Goal: Task Accomplishment & Management: Complete application form

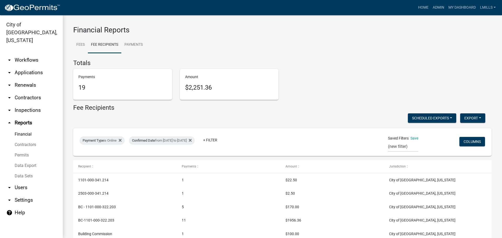
select select "0: null"
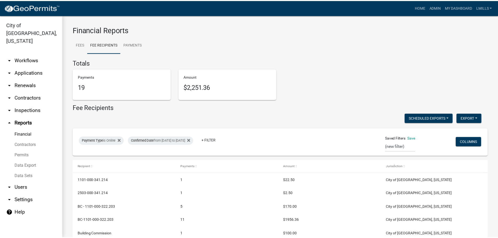
scroll to position [28, 0]
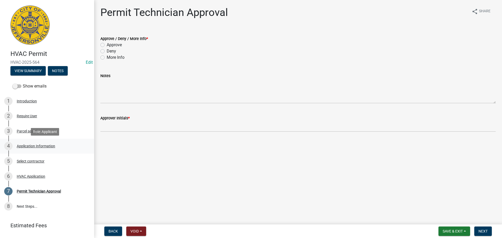
click at [34, 146] on div "Application Information" at bounding box center [36, 146] width 38 height 4
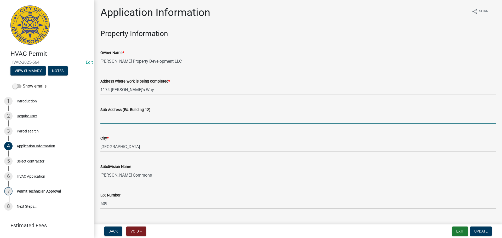
click at [114, 119] on input "Sub Address (Ex. Building 12)" at bounding box center [298, 118] width 396 height 11
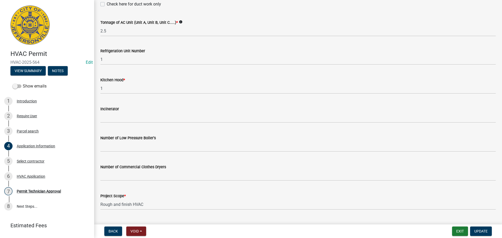
scroll to position [352, 0]
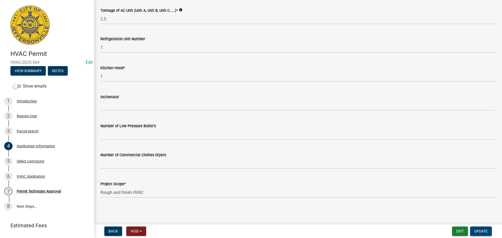
type input "1174 Dustin's Way"
click at [483, 230] on span "Update" at bounding box center [481, 231] width 13 height 4
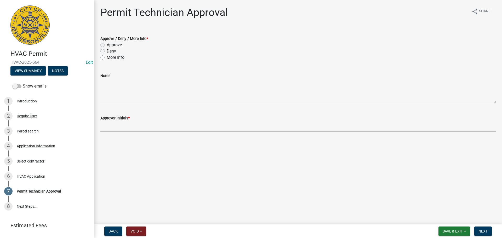
click at [121, 44] on label "Approve" at bounding box center [114, 45] width 15 height 6
click at [110, 44] on input "Approve" at bounding box center [108, 43] width 3 height 3
radio input "true"
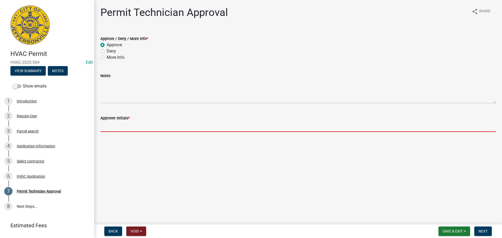
click at [123, 128] on input "Approver Initials *" at bounding box center [298, 126] width 396 height 11
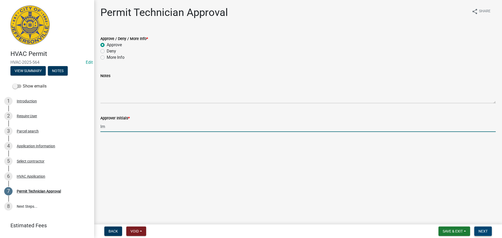
type input "lm"
click at [480, 232] on span "Next" at bounding box center [483, 231] width 9 height 4
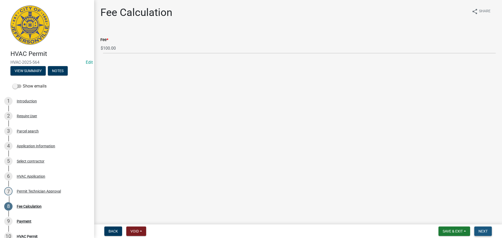
click at [480, 232] on span "Next" at bounding box center [483, 231] width 9 height 4
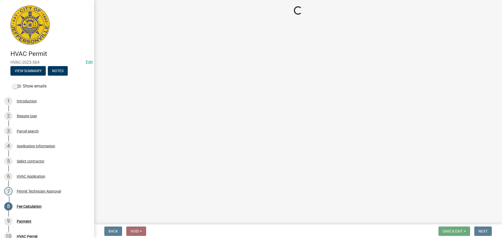
select select "3: 3"
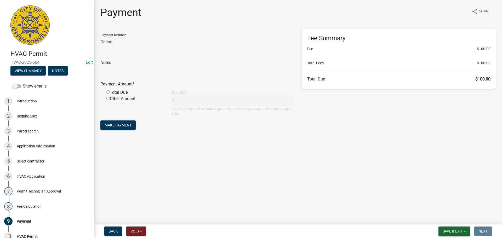
click at [458, 228] on button "Save & Exit" at bounding box center [455, 231] width 32 height 9
click at [457, 219] on button "Save & Exit" at bounding box center [450, 218] width 42 height 13
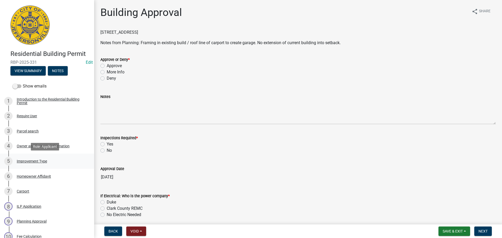
click at [28, 161] on div "Improvement Type" at bounding box center [32, 162] width 30 height 4
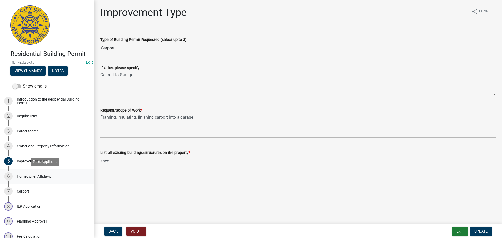
click at [39, 175] on div "Homeowner Affidavit" at bounding box center [34, 177] width 34 height 4
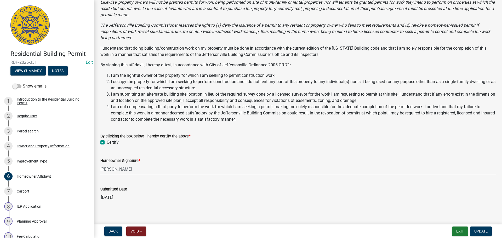
scroll to position [73, 0]
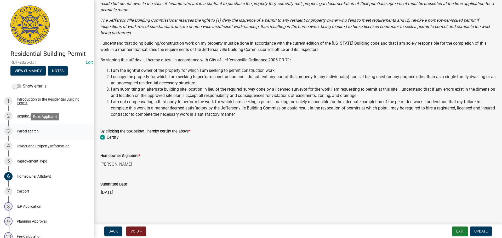
click at [26, 131] on div "Parcel search" at bounding box center [28, 131] width 22 height 4
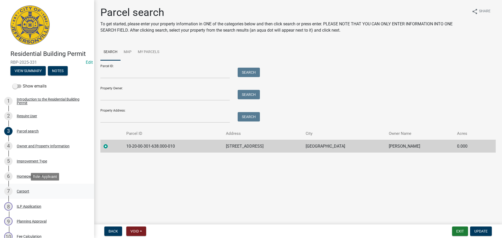
click at [23, 191] on div "Carport" at bounding box center [23, 192] width 13 height 4
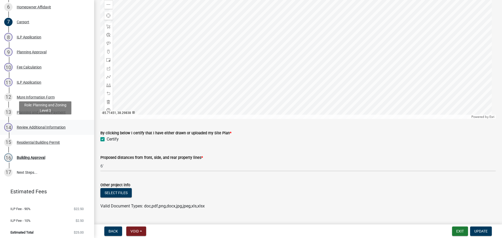
scroll to position [172, 0]
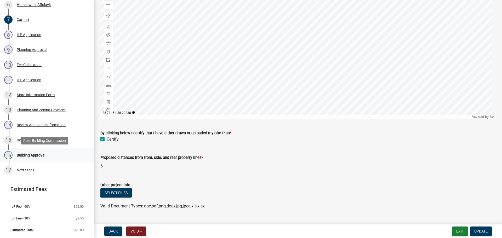
click at [30, 153] on div "16 Building Approval" at bounding box center [45, 155] width 82 height 8
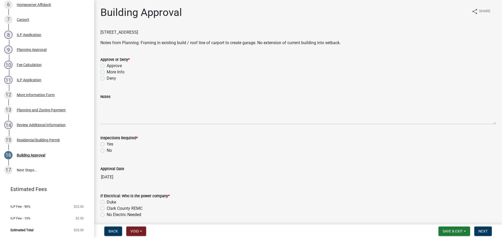
click at [117, 67] on label "Approve" at bounding box center [114, 66] width 15 height 6
click at [110, 66] on input "Approve" at bounding box center [108, 64] width 3 height 3
radio input "true"
click at [111, 145] on label "Yes" at bounding box center [110, 144] width 7 height 6
click at [110, 145] on input "Yes" at bounding box center [108, 142] width 3 height 3
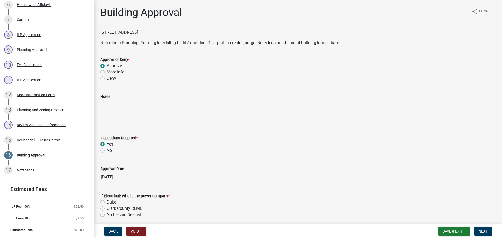
radio input "true"
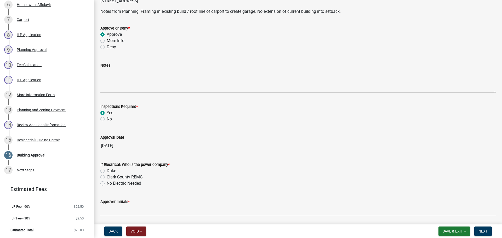
scroll to position [23, 0]
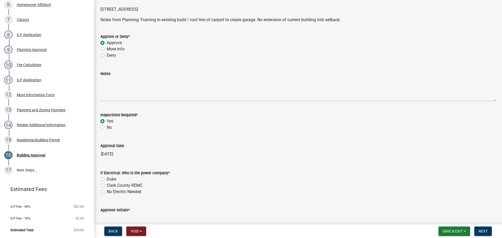
click at [115, 177] on label "Duke" at bounding box center [111, 179] width 9 height 6
click at [110, 177] on input "Duke" at bounding box center [108, 177] width 3 height 3
radio input "true"
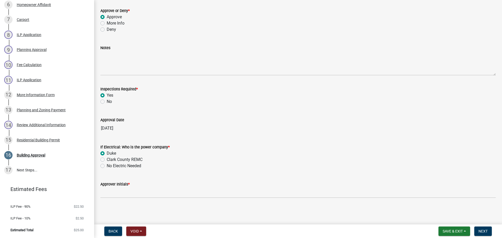
scroll to position [49, 0]
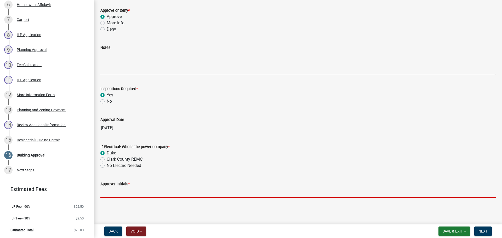
click at [128, 192] on input "Approver Initials *" at bounding box center [298, 192] width 396 height 11
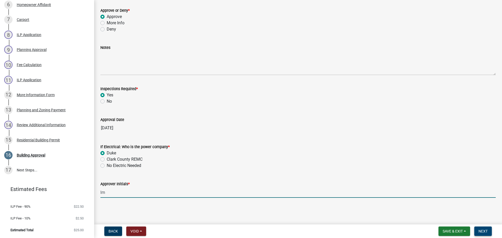
type input "lm"
click at [488, 233] on button "Next" at bounding box center [484, 231] width 18 height 9
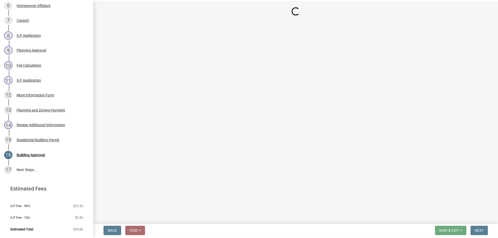
scroll to position [277, 0]
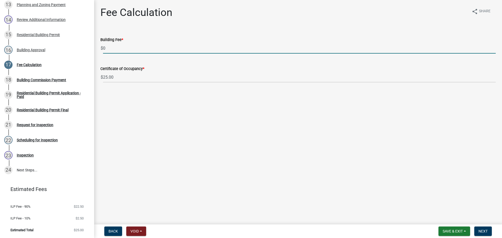
drag, startPoint x: 103, startPoint y: 50, endPoint x: 100, endPoint y: 50, distance: 3.2
click at [100, 50] on div "Building Fee * $ 0" at bounding box center [298, 41] width 403 height 24
type input "35.00"
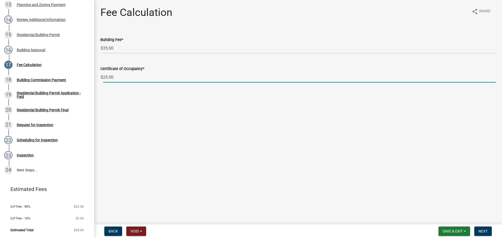
drag, startPoint x: 126, startPoint y: 78, endPoint x: 93, endPoint y: 76, distance: 33.3
click at [93, 76] on div "Residential Building Permit RBP-2025-331 Edit View Summary Notes Show emails 1 …" at bounding box center [251, 119] width 502 height 238
type input "0.00"
click at [481, 234] on button "Next" at bounding box center [484, 231] width 18 height 9
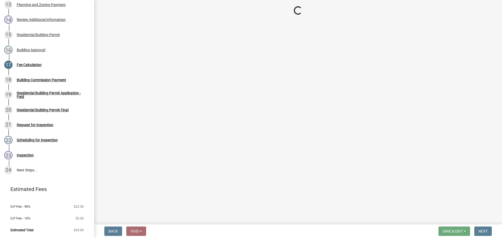
select select "3: 3"
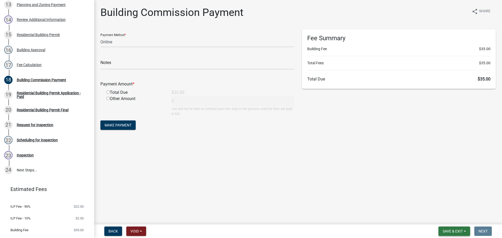
click at [466, 233] on button "Save & Exit" at bounding box center [455, 231] width 32 height 9
click at [455, 218] on button "Save & Exit" at bounding box center [450, 218] width 42 height 13
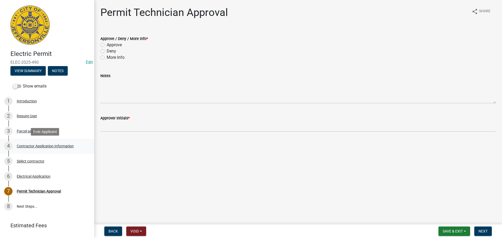
click at [33, 145] on div "Contractor Application Information" at bounding box center [45, 146] width 57 height 4
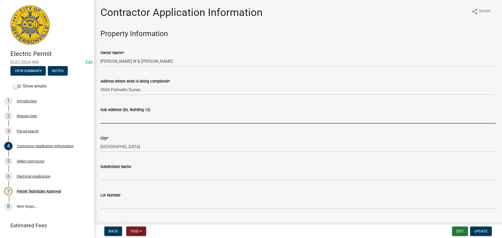
drag, startPoint x: 156, startPoint y: 118, endPoint x: 157, endPoint y: 122, distance: 4.4
click at [156, 119] on input "Sub Address (Ex. Building 12)" at bounding box center [298, 118] width 396 height 11
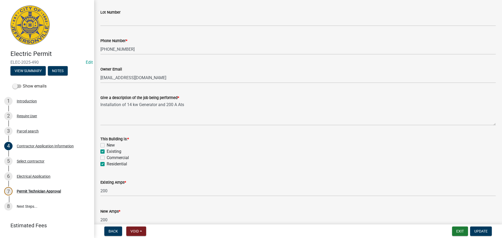
scroll to position [211, 0]
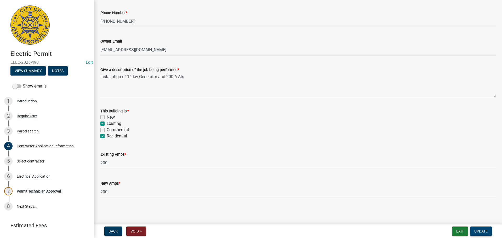
type input "3604 Palmetto Dunes"
click at [484, 231] on span "Update" at bounding box center [481, 231] width 13 height 4
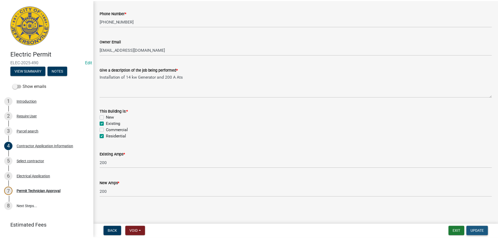
scroll to position [0, 0]
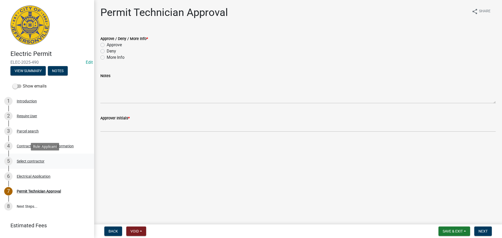
click at [24, 160] on div "Select contractor" at bounding box center [31, 162] width 28 height 4
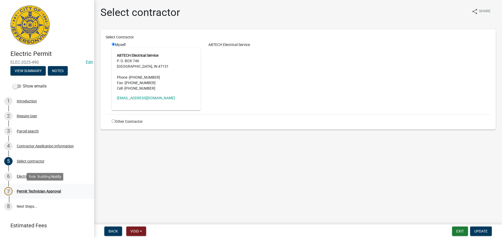
click at [39, 190] on div "Permit Technician Approval" at bounding box center [39, 192] width 44 height 4
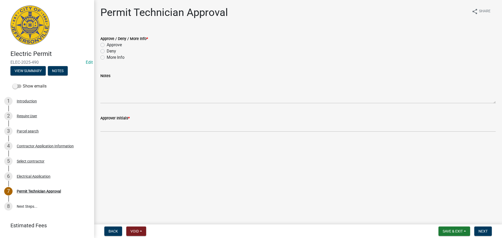
click at [120, 46] on label "Approve" at bounding box center [114, 45] width 15 height 6
click at [110, 45] on input "Approve" at bounding box center [108, 43] width 3 height 3
radio input "true"
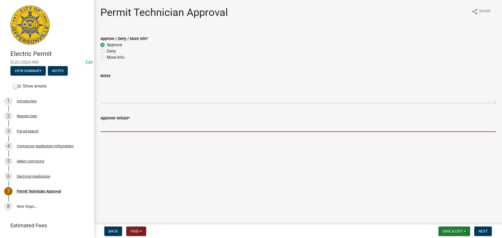
click at [124, 125] on input "Approver Initials *" at bounding box center [298, 126] width 396 height 11
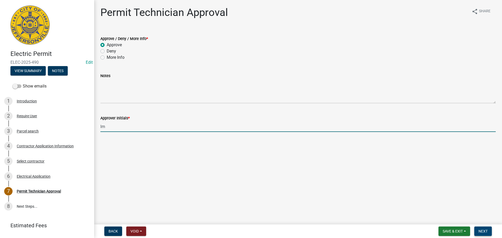
type input "lm"
click at [478, 230] on button "Next" at bounding box center [484, 231] width 18 height 9
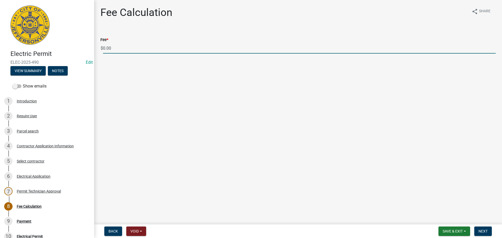
drag, startPoint x: 131, startPoint y: 48, endPoint x: 99, endPoint y: 46, distance: 31.2
click at [99, 46] on div "Fee * $ 0.00" at bounding box center [298, 41] width 403 height 24
type input "70.00"
click at [486, 231] on span "Next" at bounding box center [483, 231] width 9 height 4
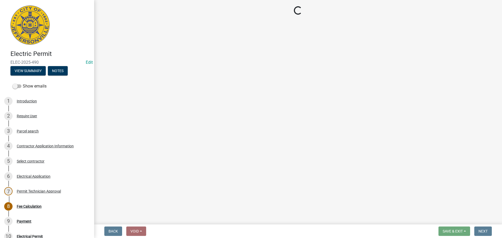
select select "3: 3"
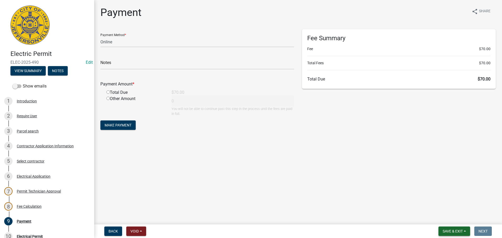
click at [454, 233] on span "Save & Exit" at bounding box center [453, 231] width 20 height 4
click at [455, 219] on button "Save & Exit" at bounding box center [450, 218] width 42 height 13
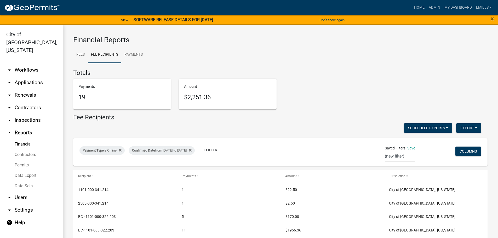
select select "0: null"
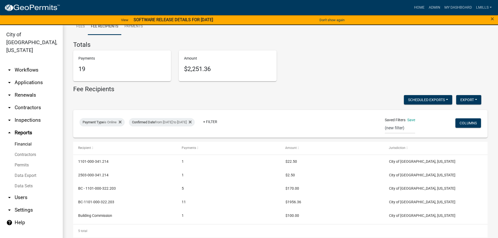
click at [32, 102] on link "arrow_drop_down Contractors" at bounding box center [31, 108] width 63 height 13
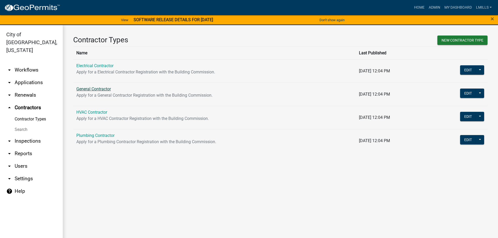
click at [100, 89] on link "General Contractor" at bounding box center [93, 89] width 35 height 5
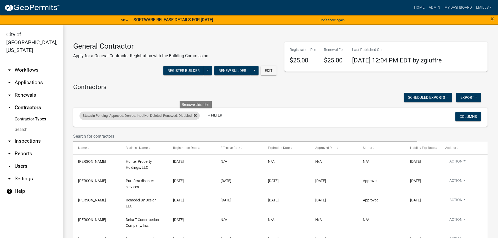
click at [196, 115] on icon at bounding box center [195, 115] width 3 height 3
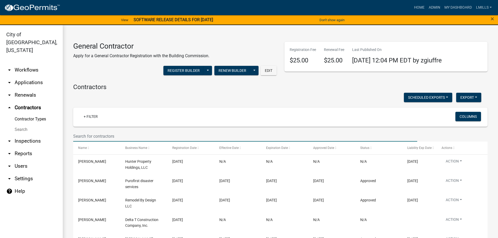
click at [138, 140] on input "text" at bounding box center [245, 136] width 344 height 11
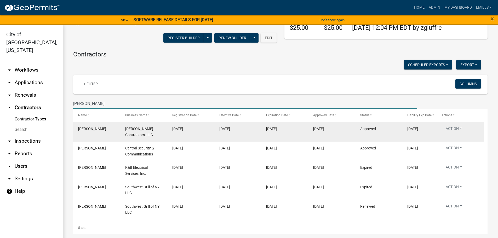
scroll to position [33, 0]
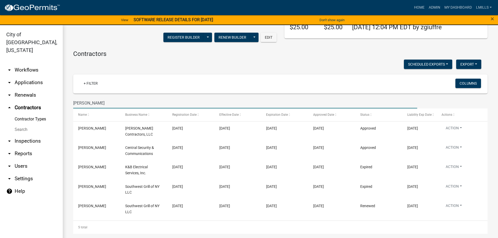
type input "[PERSON_NAME]"
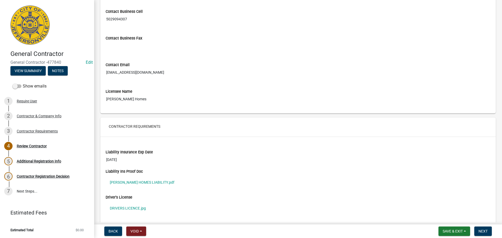
scroll to position [290, 0]
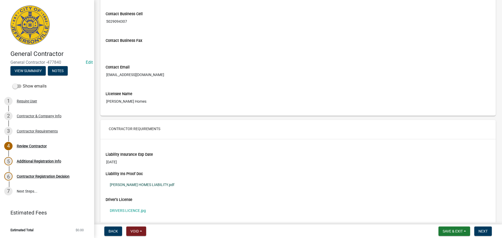
click at [141, 185] on link "[PERSON_NAME] HOMES LIABILITY.pdf" at bounding box center [298, 185] width 385 height 12
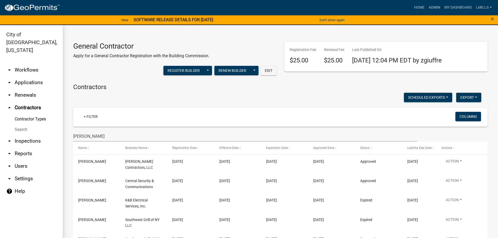
scroll to position [33, 0]
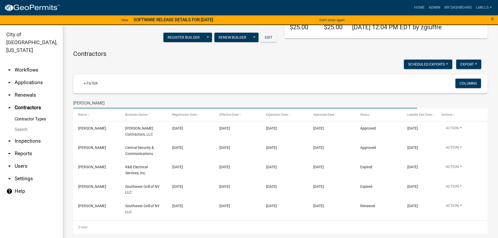
click at [32, 76] on link "arrow_drop_down Applications" at bounding box center [31, 82] width 63 height 13
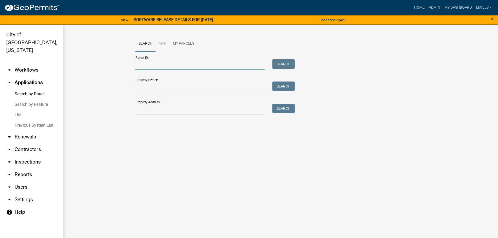
click at [167, 65] on input "Parcel ID:" at bounding box center [200, 64] width 129 height 11
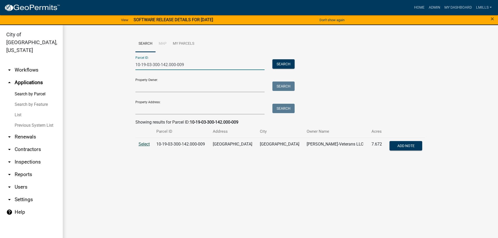
type input "10-19-03-300-142.000-009"
click at [146, 144] on span "Select" at bounding box center [144, 144] width 11 height 5
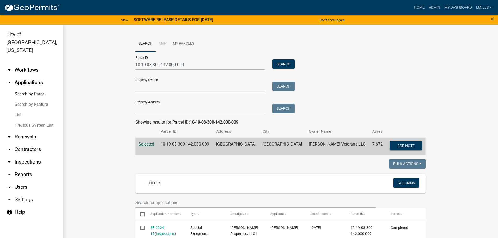
click at [28, 156] on link "arrow_drop_down Inspections" at bounding box center [31, 162] width 63 height 13
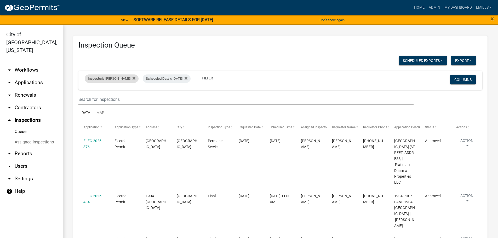
click at [120, 78] on div "Inspector is Harold Satterly" at bounding box center [112, 79] width 54 height 8
click at [113, 105] on select "Select an option None Shawn Jeremy Ramsey Mary Frey Chad Reischl Mike Kruer Har…" at bounding box center [111, 103] width 52 height 11
select select "fdb3bcc6-ce93-4663-8a18-5c08884dd177"
click at [85, 98] on select "Select an option None Shawn Jeremy Ramsey Mary Frey Chad Reischl Mike Kruer Har…" at bounding box center [111, 103] width 52 height 11
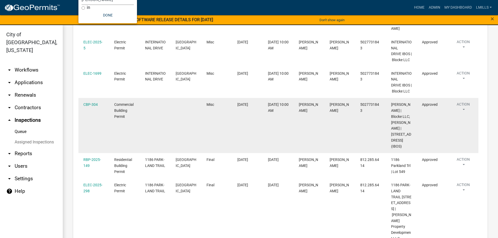
scroll to position [131, 0]
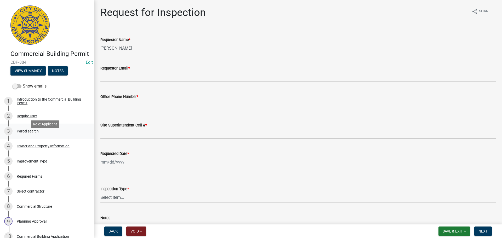
drag, startPoint x: 34, startPoint y: 143, endPoint x: 35, endPoint y: 140, distance: 3.2
click at [35, 133] on div "Parcel search" at bounding box center [28, 131] width 22 height 4
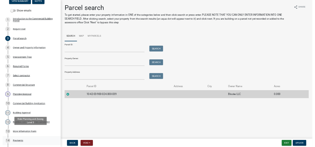
scroll to position [105, 0]
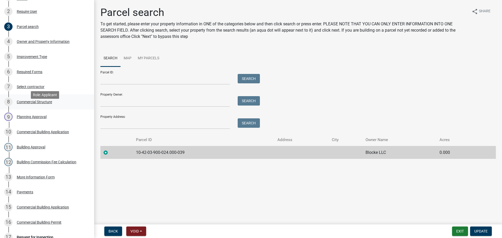
click at [34, 104] on div "Commercial Structure" at bounding box center [34, 102] width 35 height 4
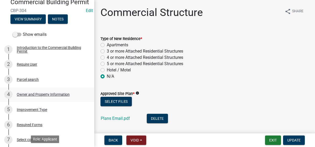
scroll to position [0, 0]
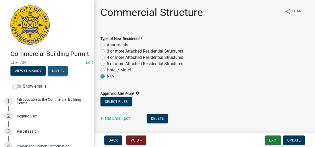
click at [59, 76] on button "Notes" at bounding box center [58, 70] width 20 height 9
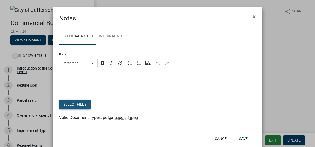
click at [70, 103] on button "Select files" at bounding box center [74, 104] width 31 height 9
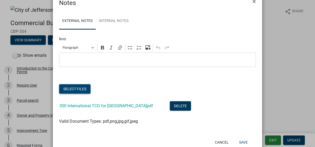
scroll to position [31, 0]
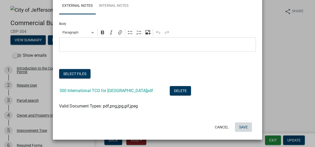
click at [245, 128] on button "Save" at bounding box center [243, 126] width 17 height 9
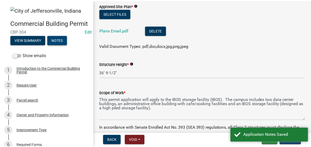
scroll to position [78, 0]
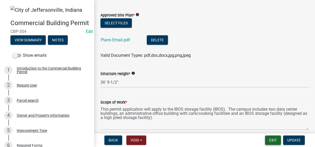
click at [274, 142] on button "Exit" at bounding box center [273, 140] width 16 height 9
